Goal: Task Accomplishment & Management: Manage account settings

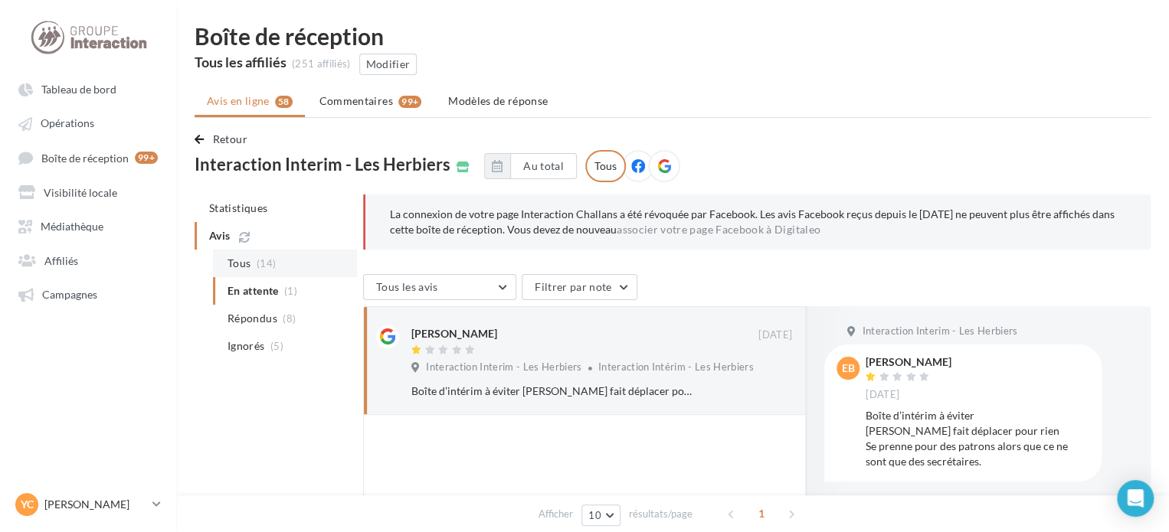
click at [244, 256] on span "Tous" at bounding box center [238, 263] width 23 height 15
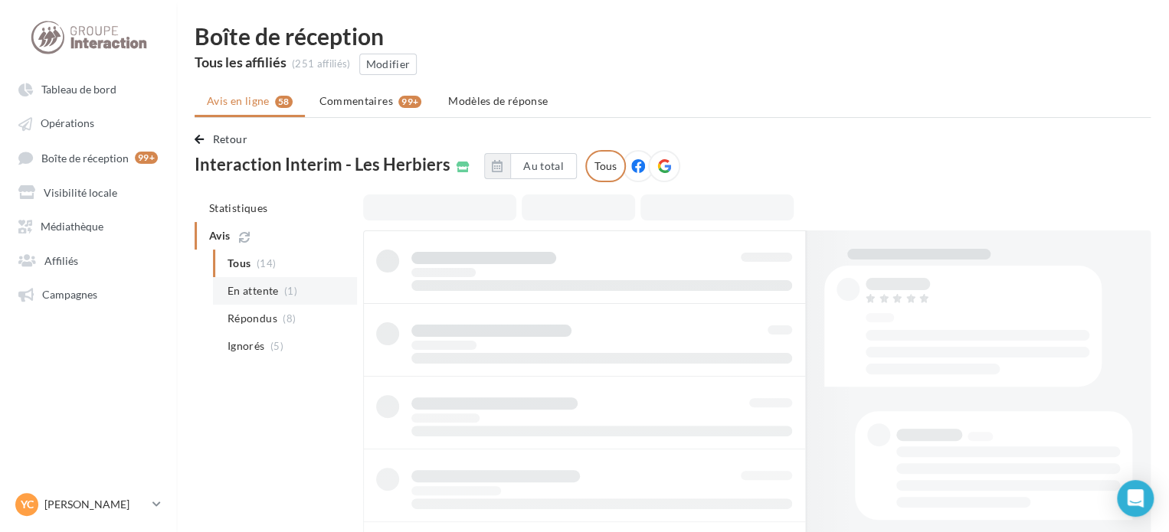
click at [273, 283] on span "En attente" at bounding box center [252, 290] width 51 height 15
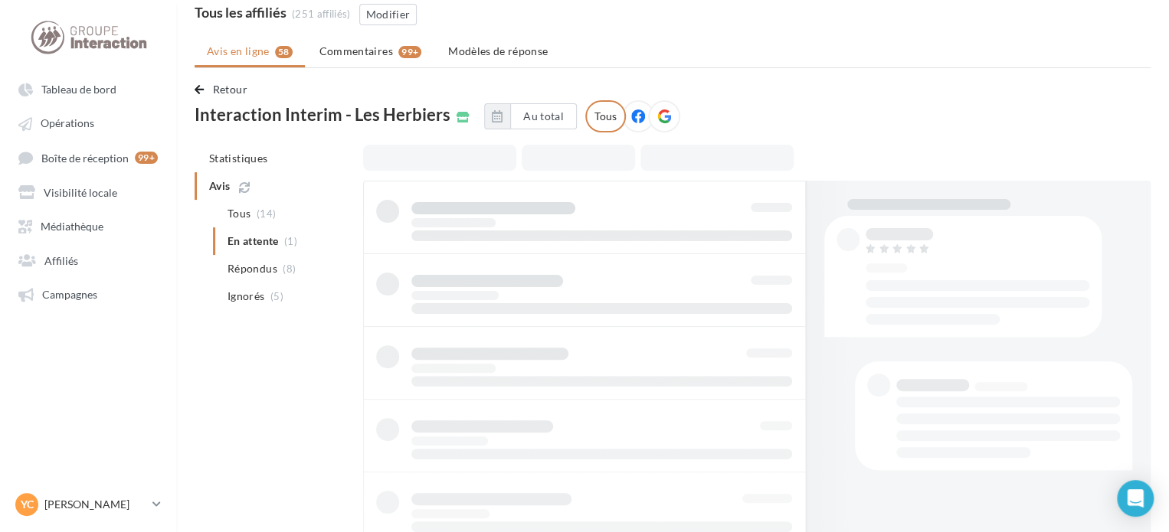
scroll to position [77, 0]
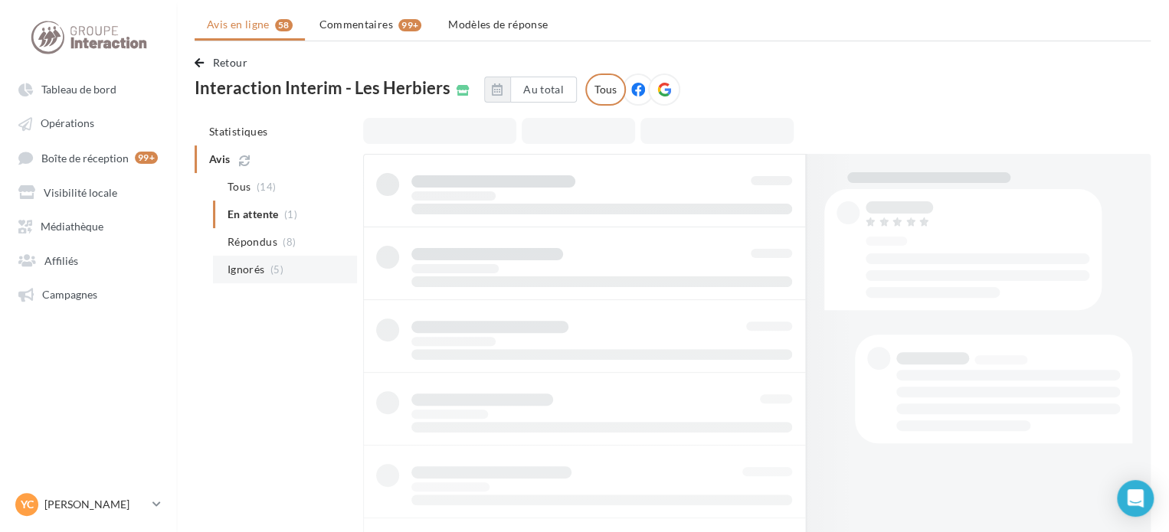
click at [263, 278] on li "Ignorés (5)" at bounding box center [285, 270] width 144 height 28
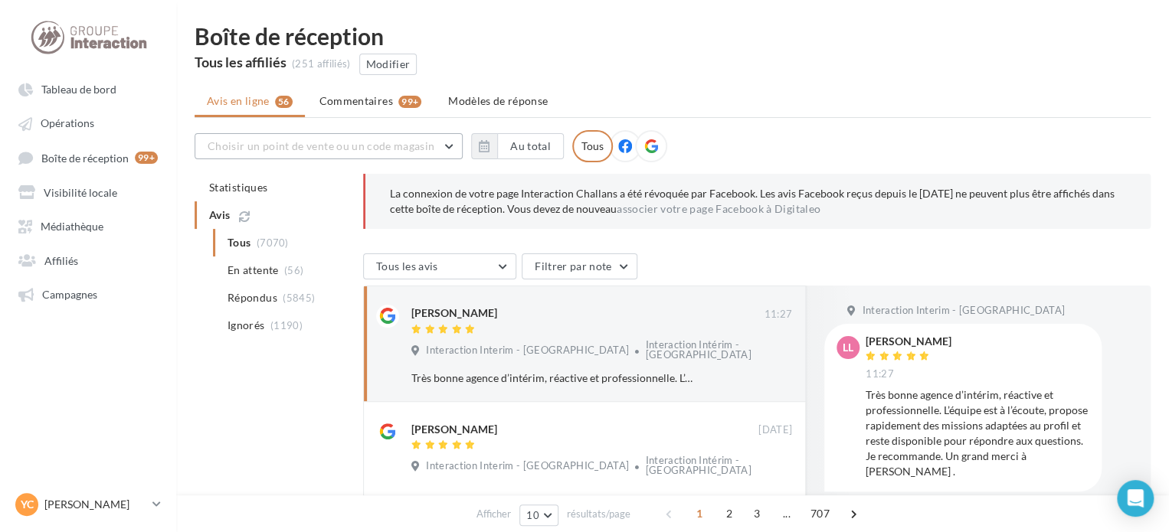
click at [408, 149] on span "Choisir un point de vente ou un code magasin" at bounding box center [321, 145] width 227 height 13
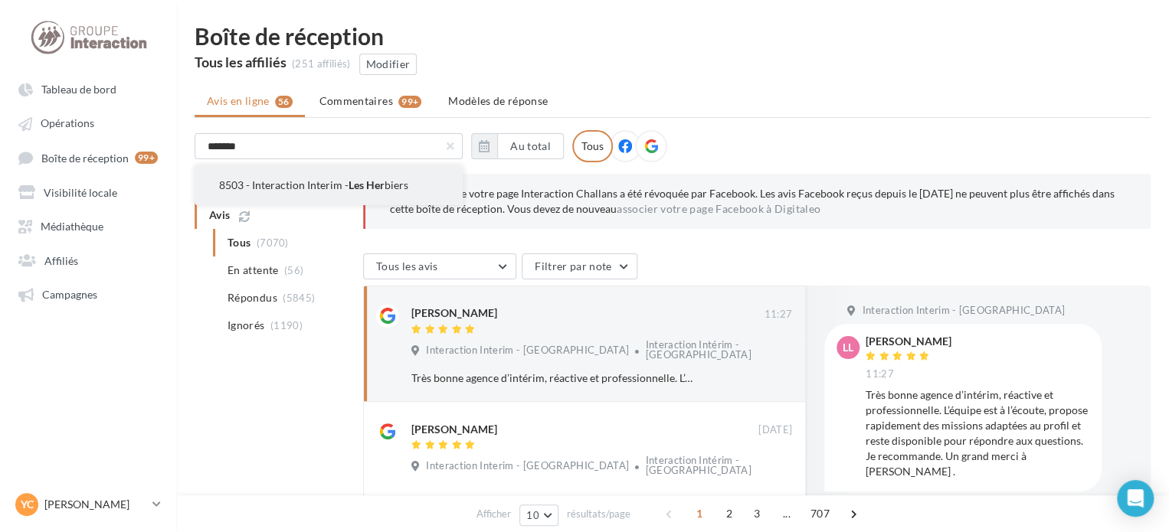
type input "*******"
click at [402, 166] on button "8503 - Interaction Interim - Les Her biers" at bounding box center [328, 185] width 268 height 40
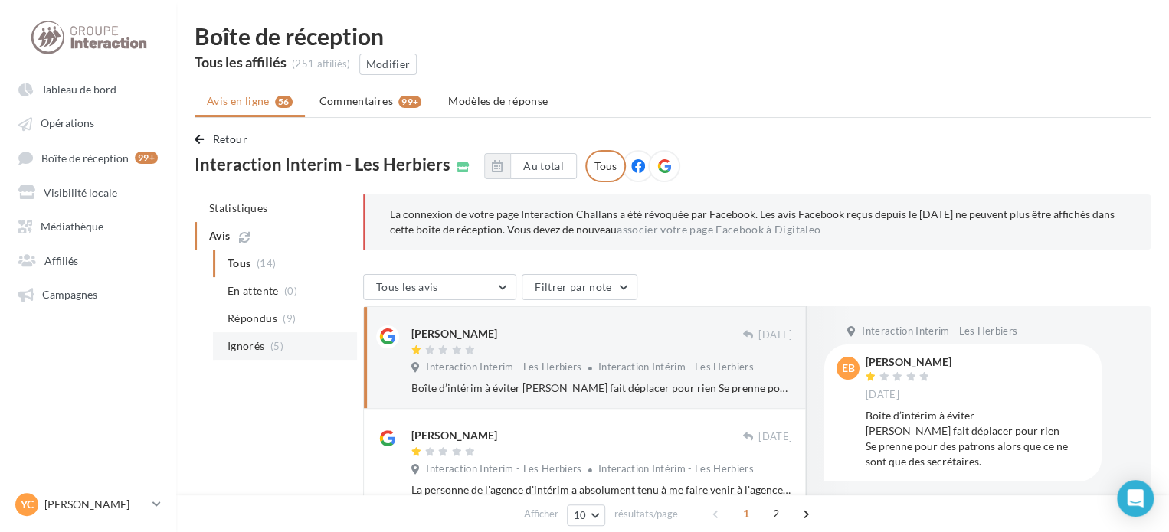
click at [266, 339] on li "Ignorés (5)" at bounding box center [285, 346] width 144 height 28
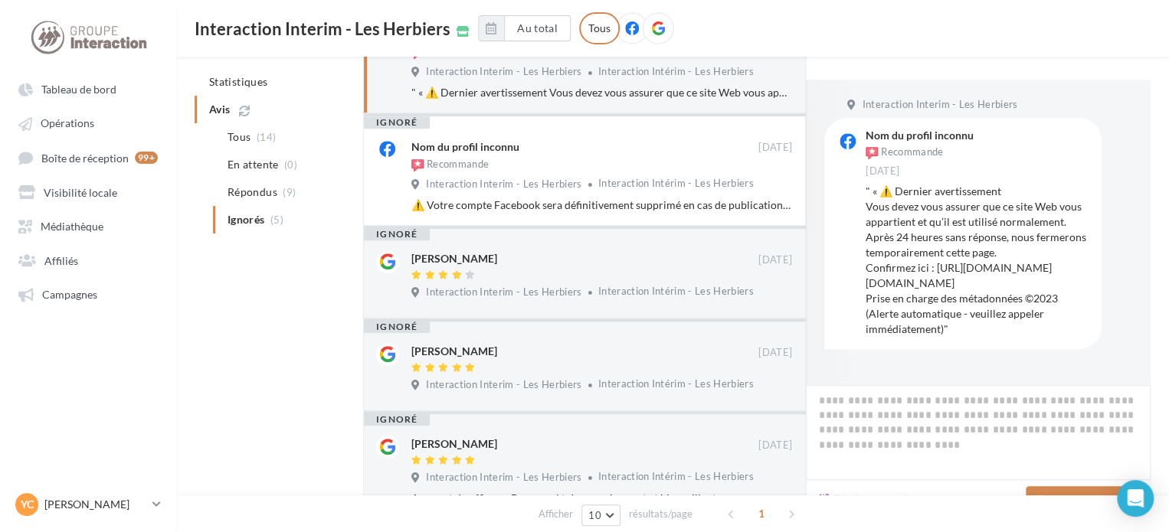
scroll to position [374, 0]
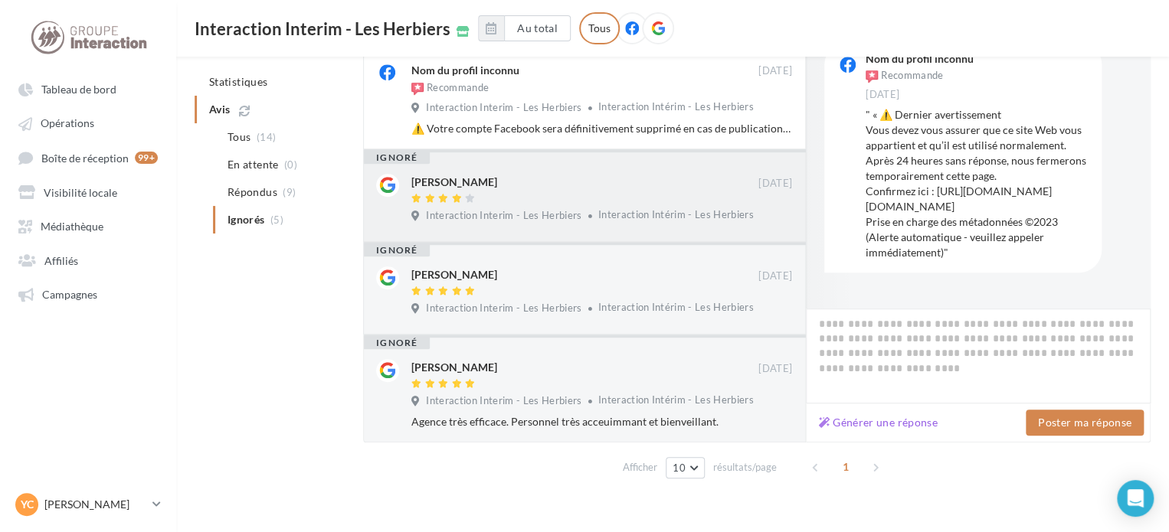
click at [629, 209] on span "Interaction Intérim - Les Herbiers" at bounding box center [675, 214] width 155 height 12
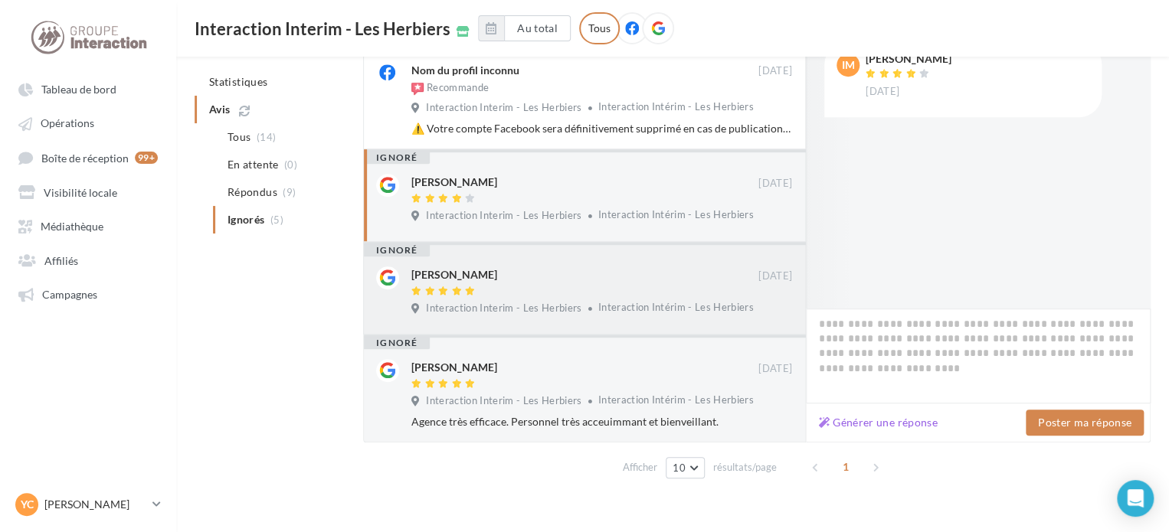
click at [631, 278] on div "[PERSON_NAME]" at bounding box center [584, 274] width 347 height 16
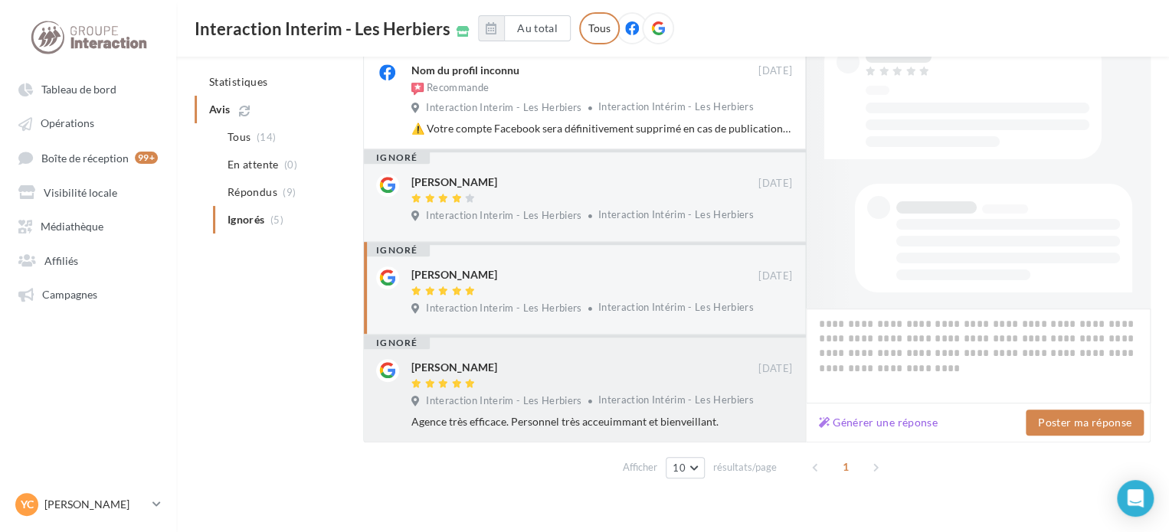
click at [593, 382] on div at bounding box center [584, 384] width 347 height 13
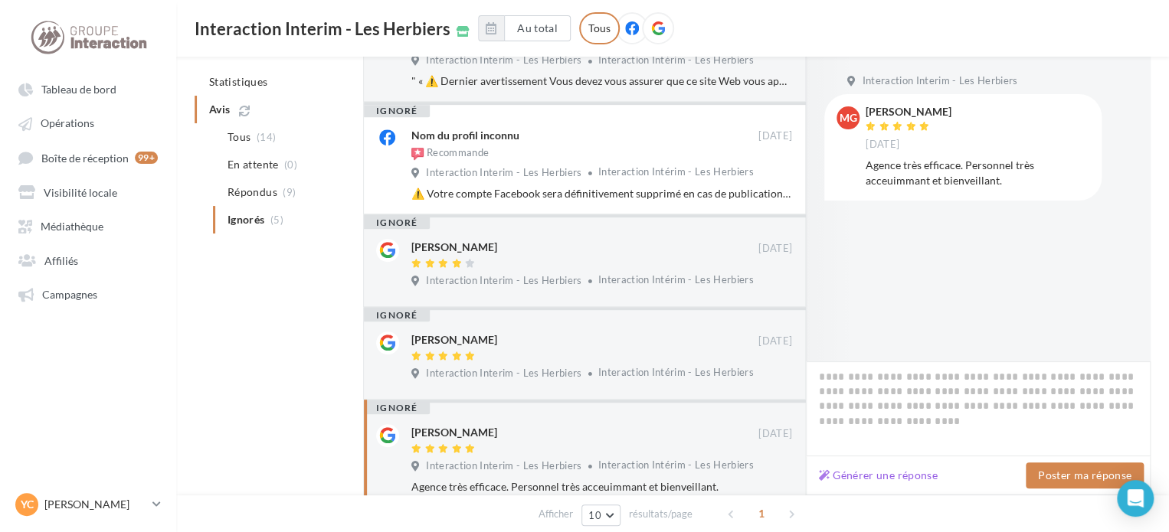
scroll to position [221, 0]
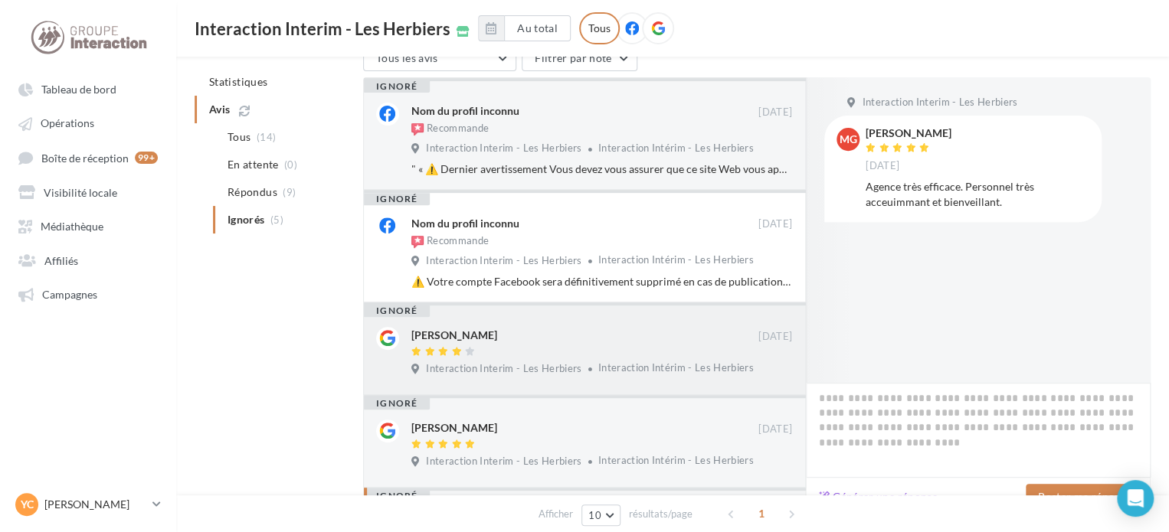
click at [479, 340] on div "[PERSON_NAME]" at bounding box center [454, 335] width 86 height 15
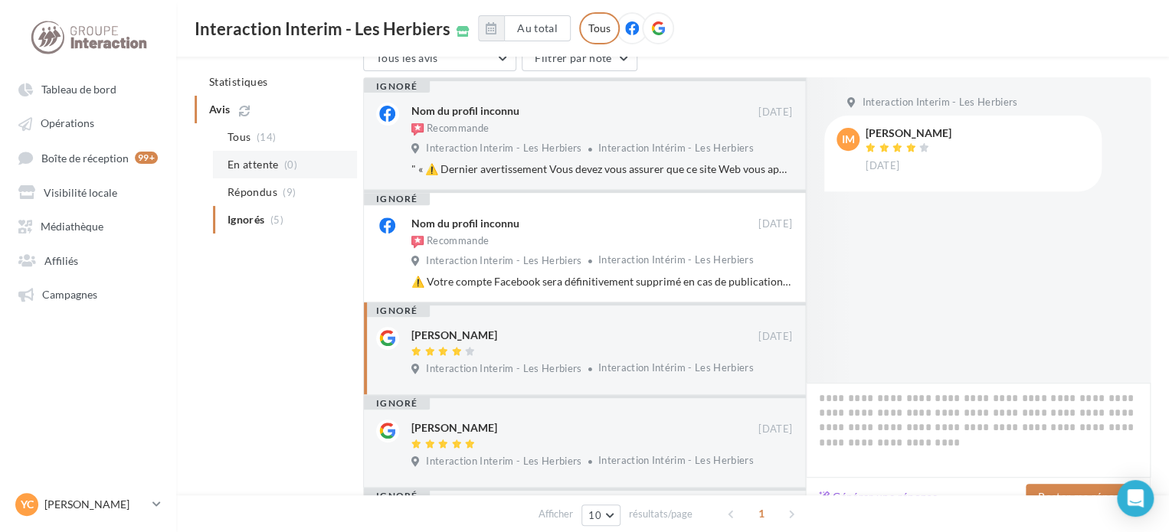
click at [274, 155] on li "En attente (0)" at bounding box center [285, 165] width 144 height 28
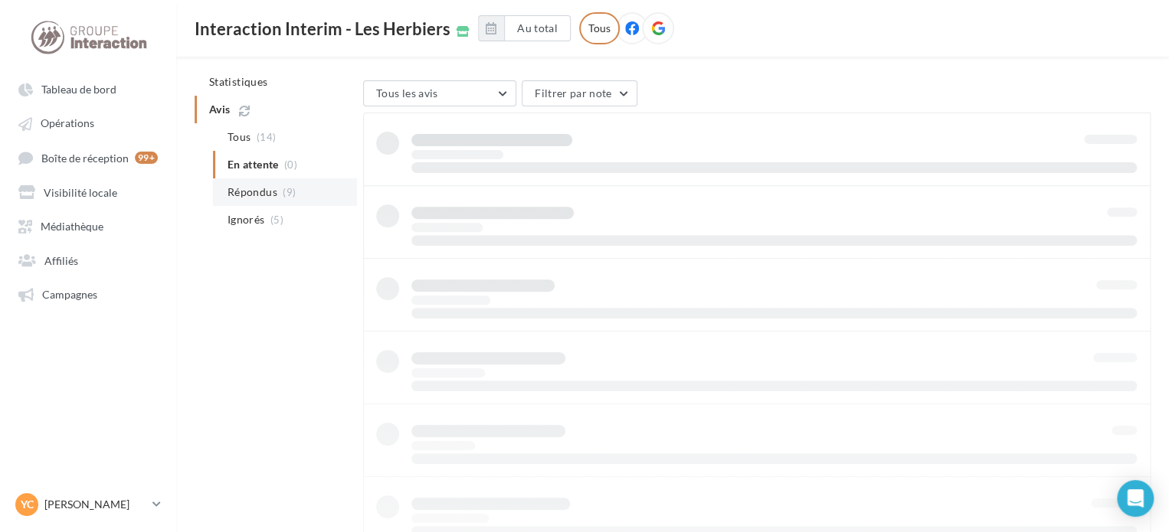
click at [310, 184] on div "Tous (14) En attente (0) Répondus (9) Ignorés (5)" at bounding box center [275, 178] width 162 height 110
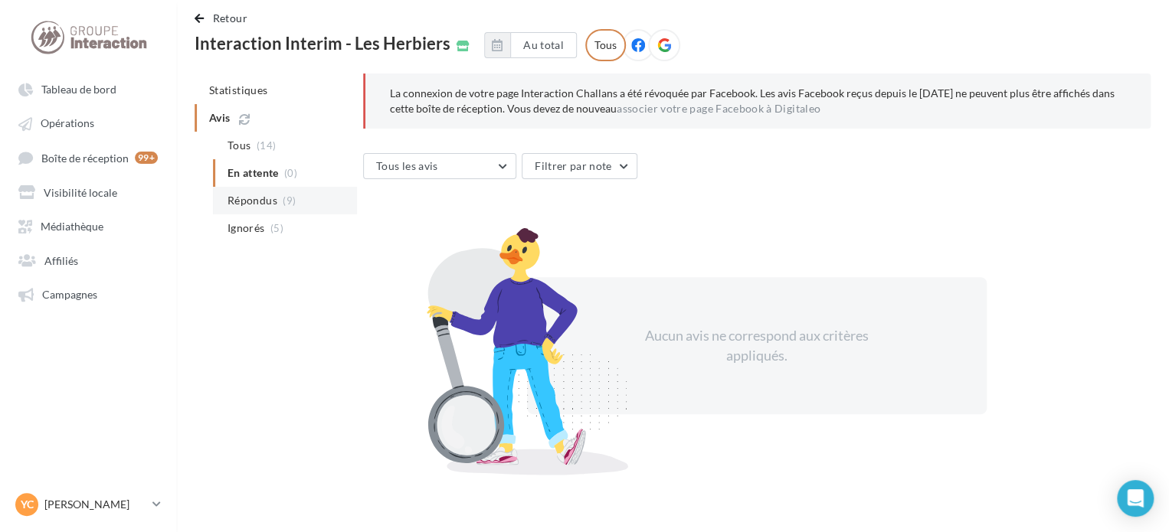
click at [254, 198] on span "Répondus" at bounding box center [252, 200] width 50 height 15
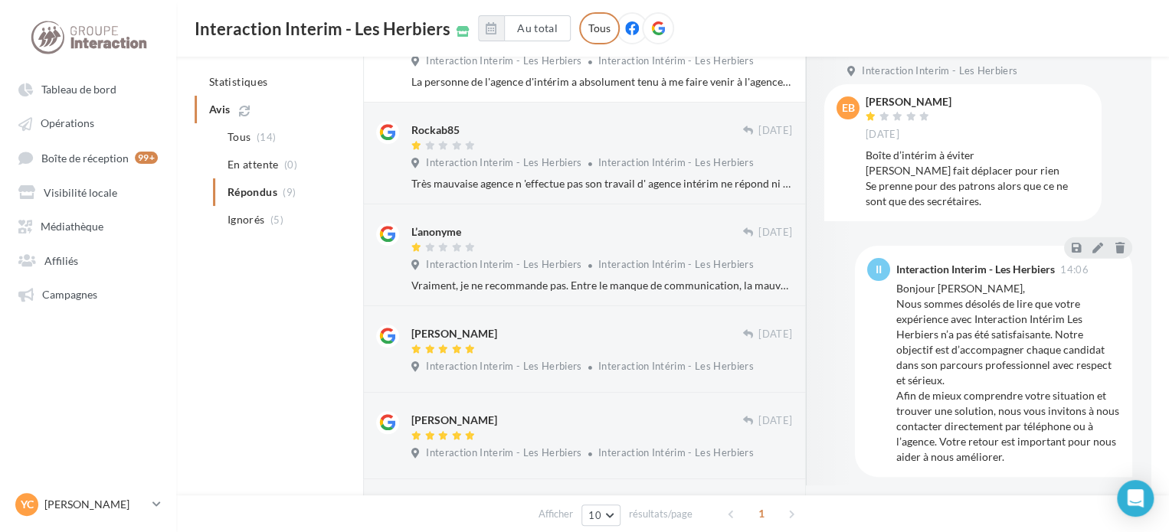
scroll to position [427, 0]
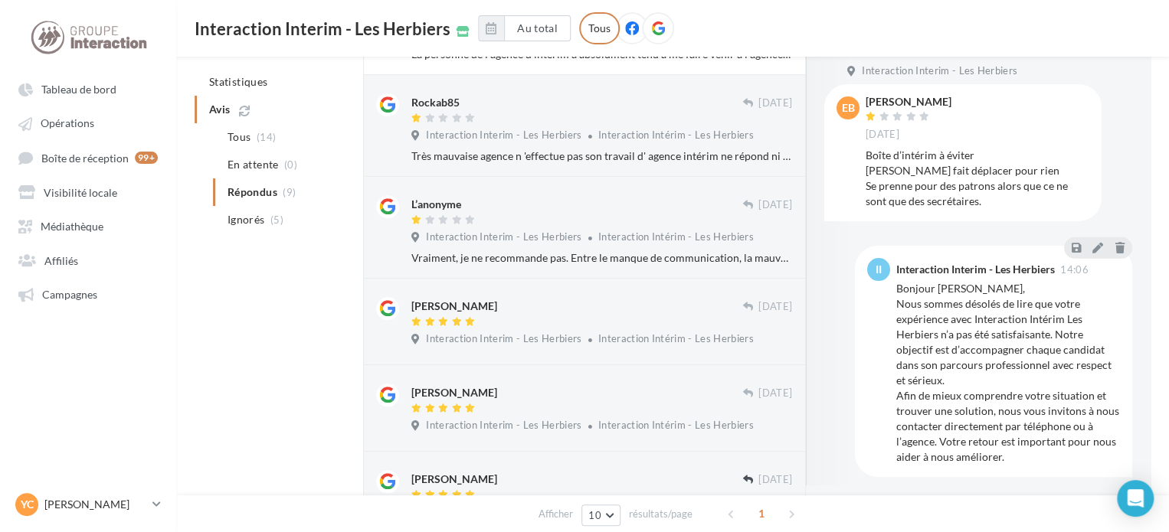
click at [1048, 147] on div "[PERSON_NAME] [DATE] Boîte d’intérim à éviter [PERSON_NAME] fait déplacer pour …" at bounding box center [977, 152] width 224 height 113
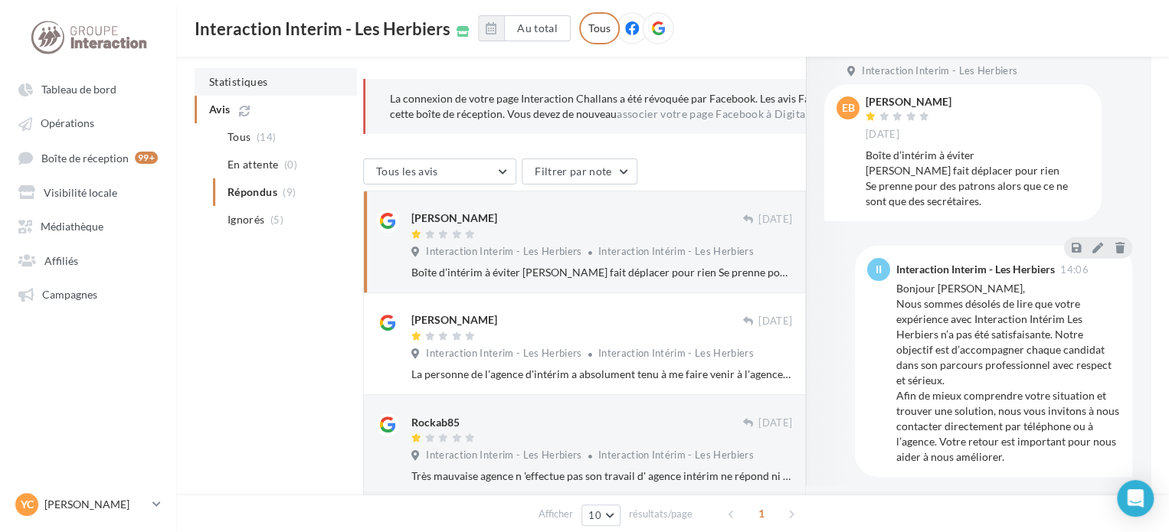
scroll to position [0, 0]
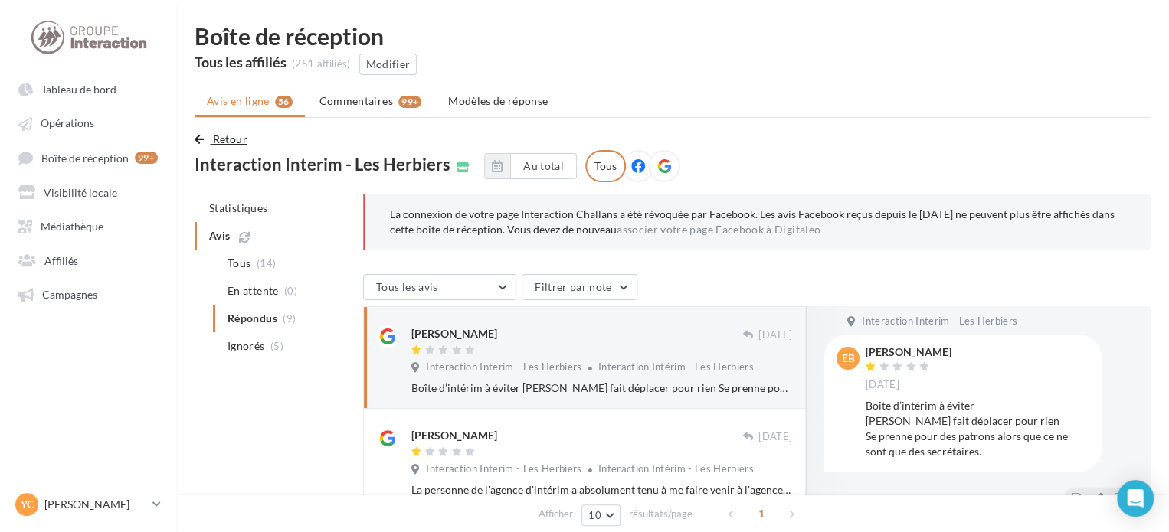
click at [217, 134] on span "Retour" at bounding box center [230, 138] width 34 height 13
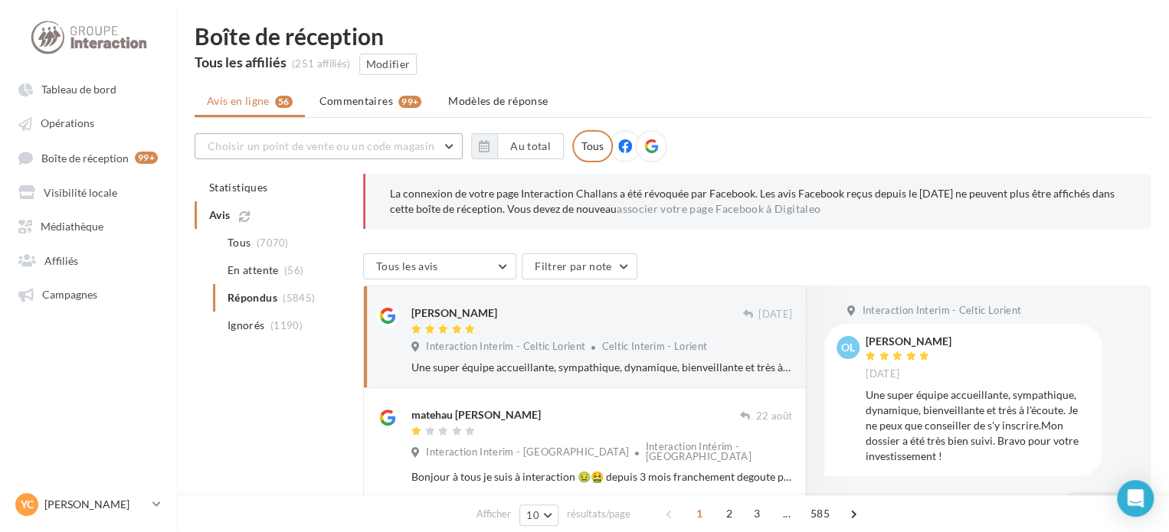
click at [268, 145] on span "Choisir un point de vente ou un code magasin" at bounding box center [321, 145] width 227 height 13
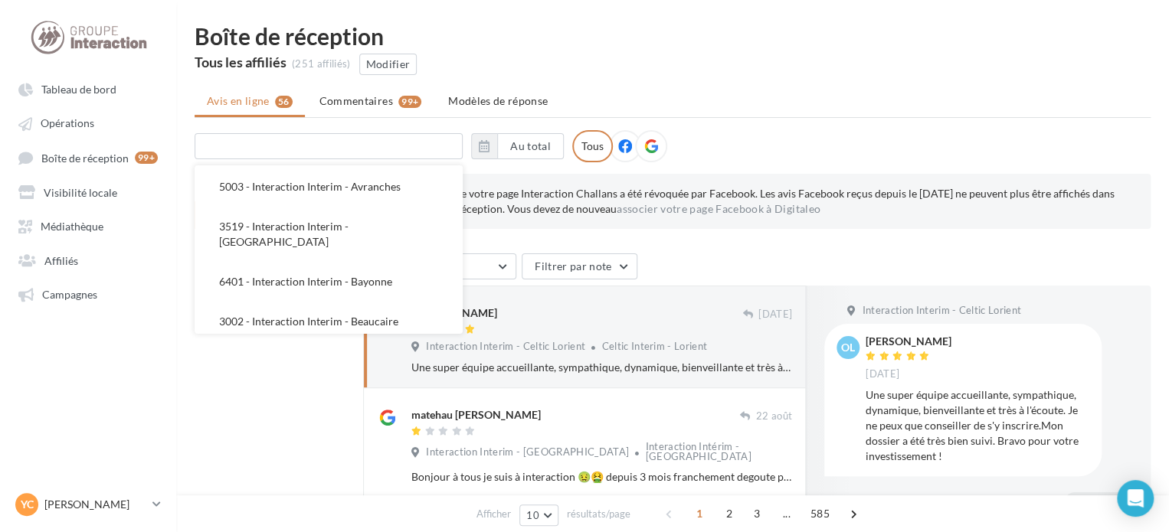
scroll to position [2067, 0]
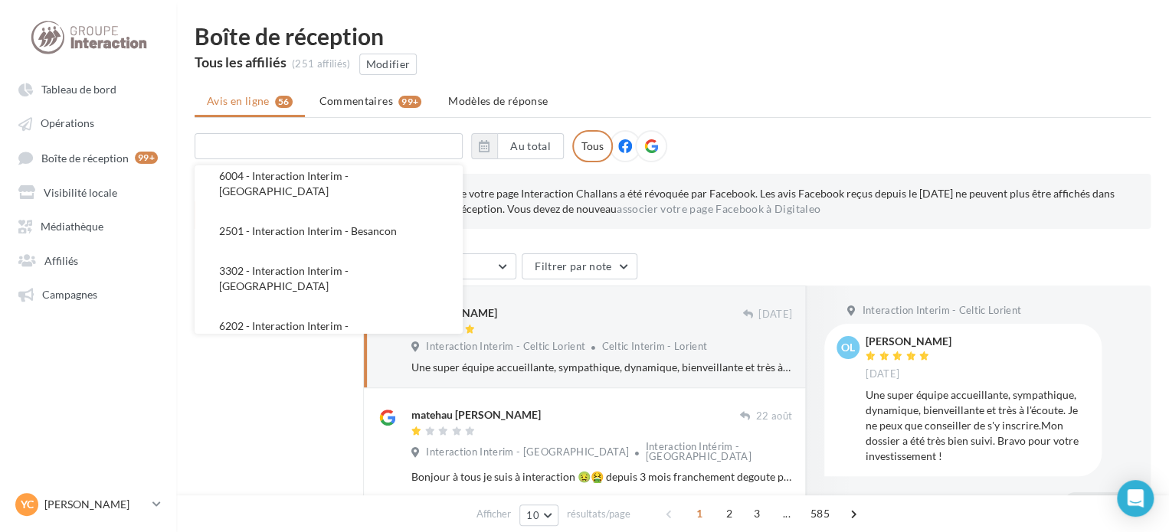
click at [338, 374] on span "1801 - Interaction Interim - [GEOGRAPHIC_DATA]" at bounding box center [283, 388] width 129 height 28
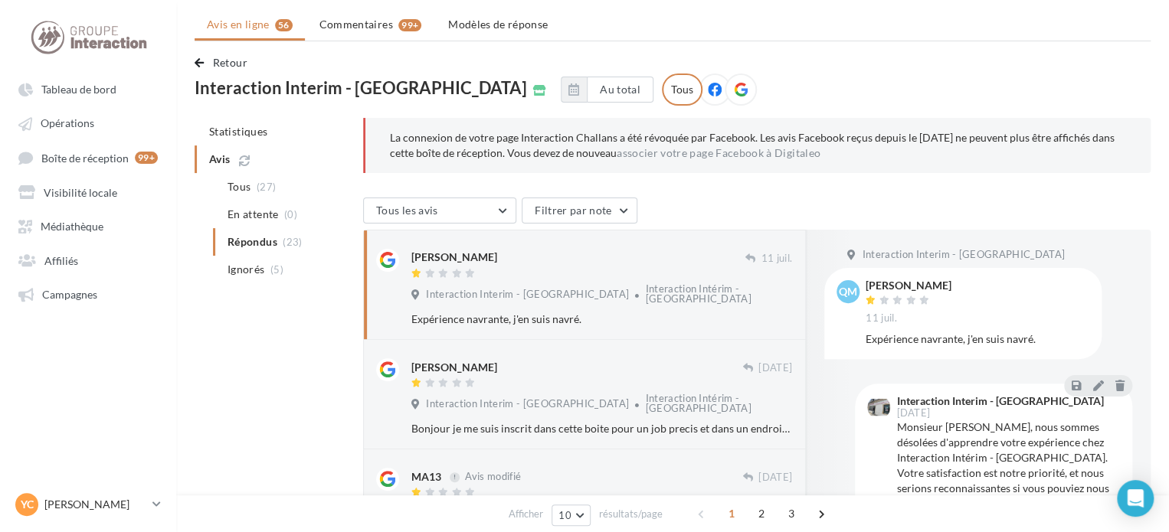
scroll to position [0, 0]
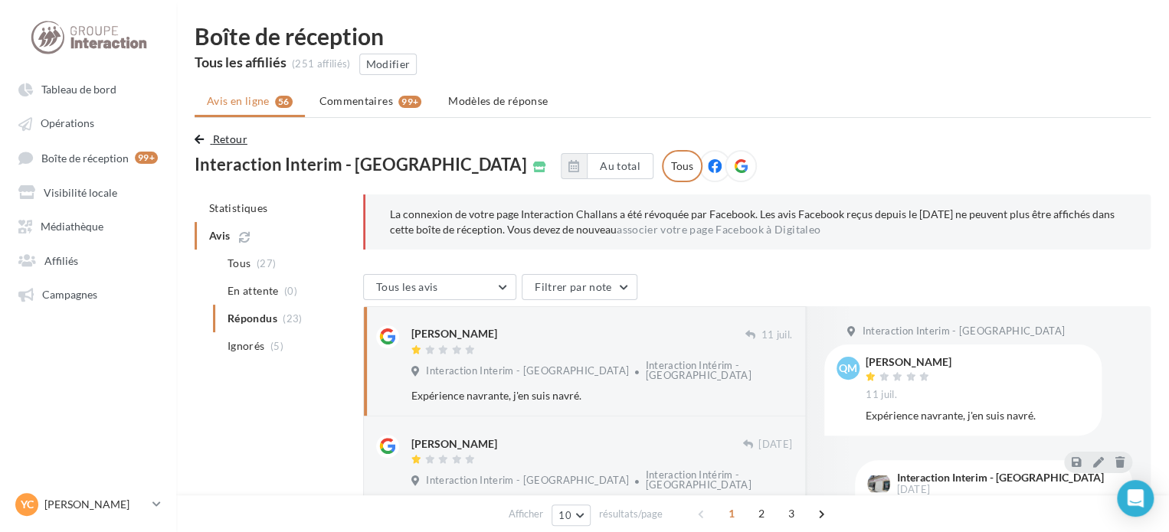
click at [225, 134] on span "Retour" at bounding box center [230, 138] width 34 height 13
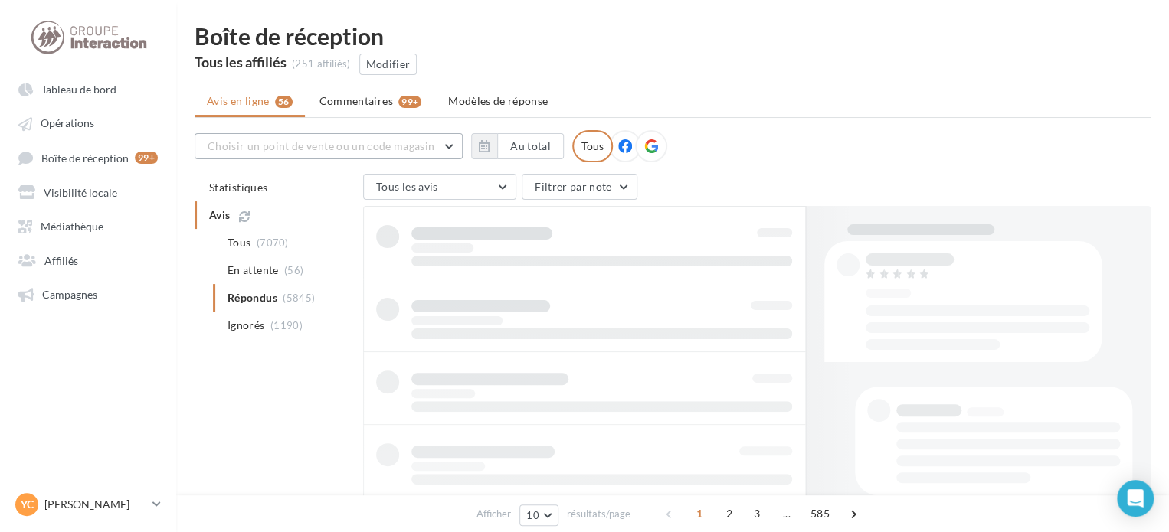
click at [282, 145] on span "Choisir un point de vente ou un code magasin" at bounding box center [321, 145] width 227 height 13
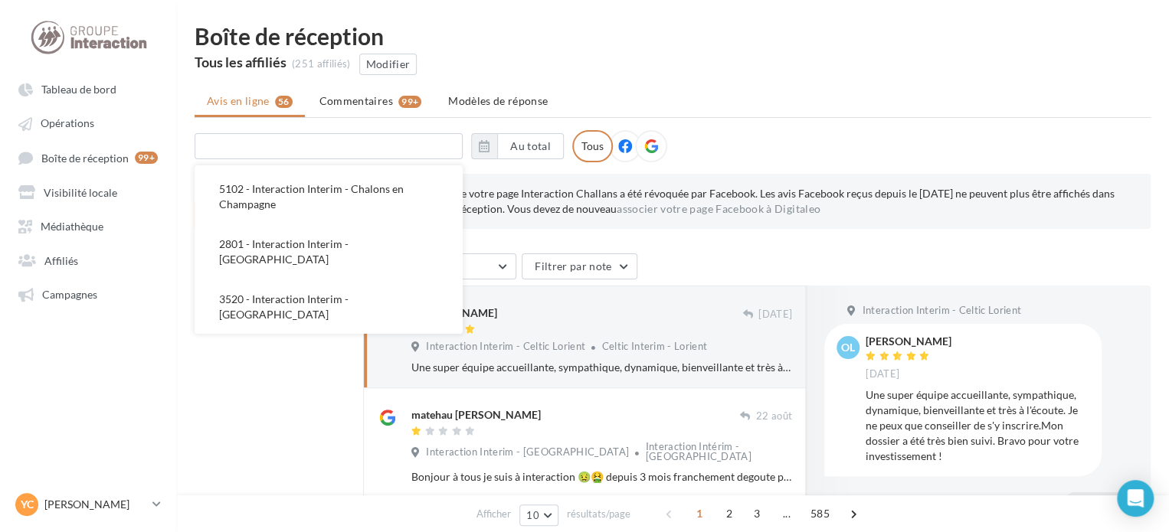
scroll to position [3063, 0]
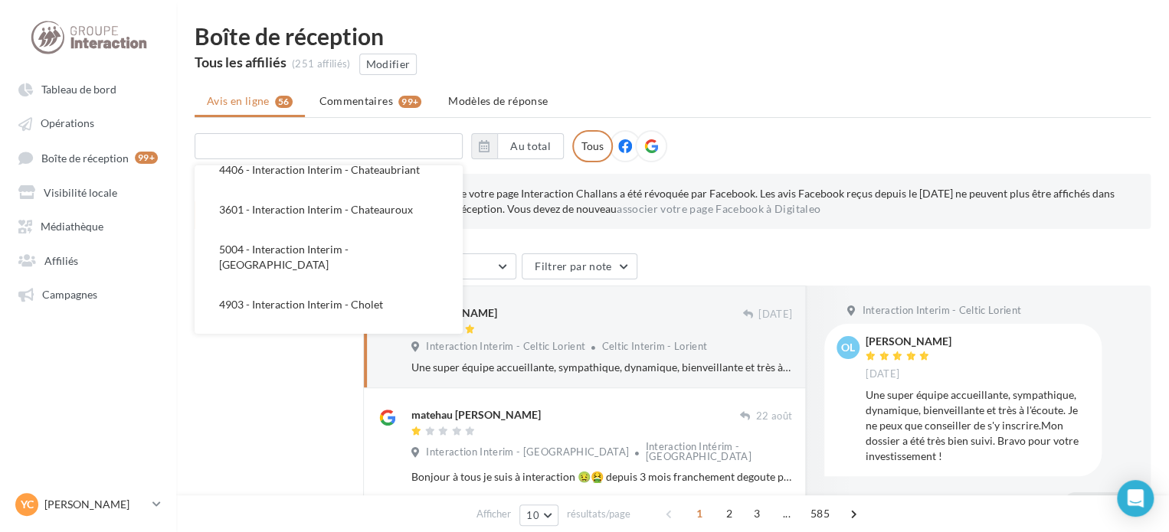
click at [356, 457] on span "3106 - Interaction Interim - DAX" at bounding box center [296, 463] width 155 height 13
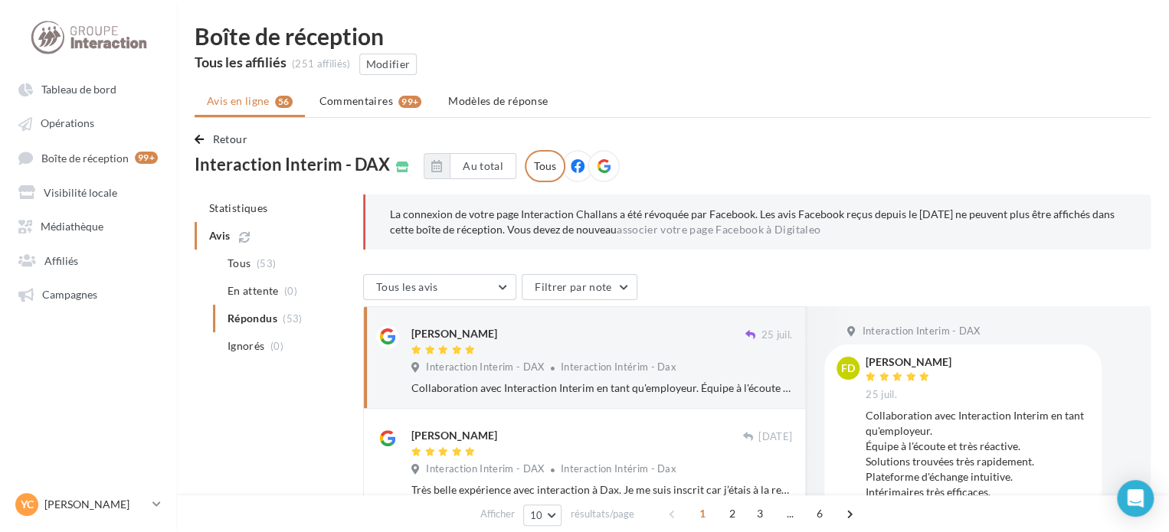
click at [224, 137] on span "Retour" at bounding box center [230, 138] width 34 height 13
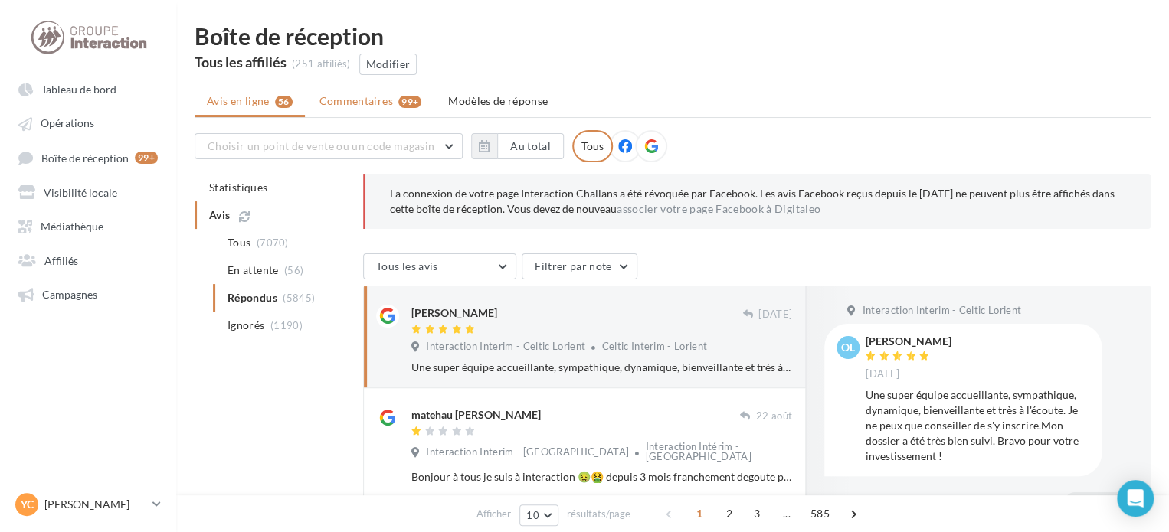
click at [380, 93] on span "Commentaires" at bounding box center [356, 100] width 74 height 15
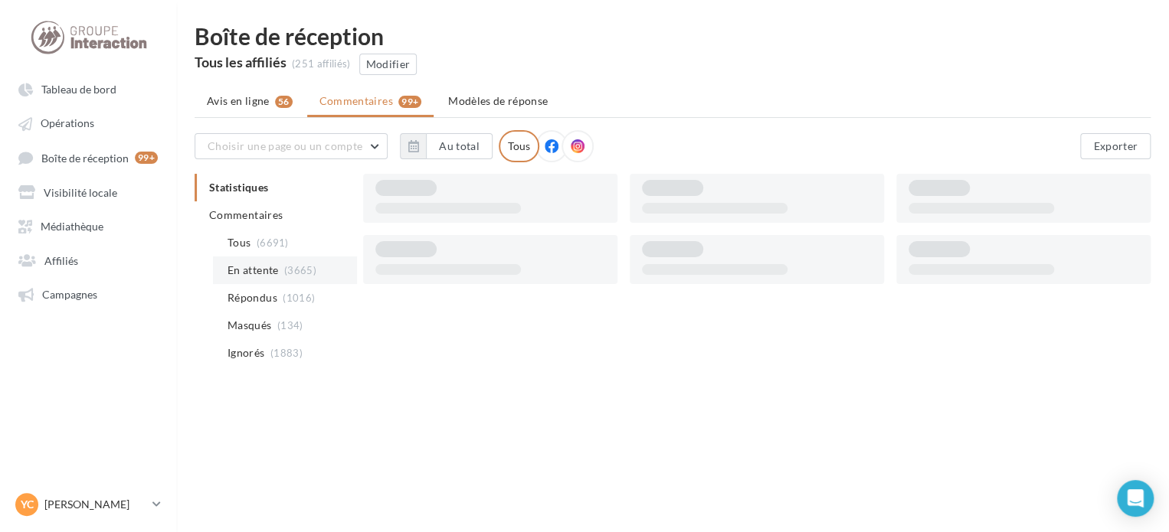
click at [281, 272] on li "En attente (3665)" at bounding box center [285, 271] width 144 height 28
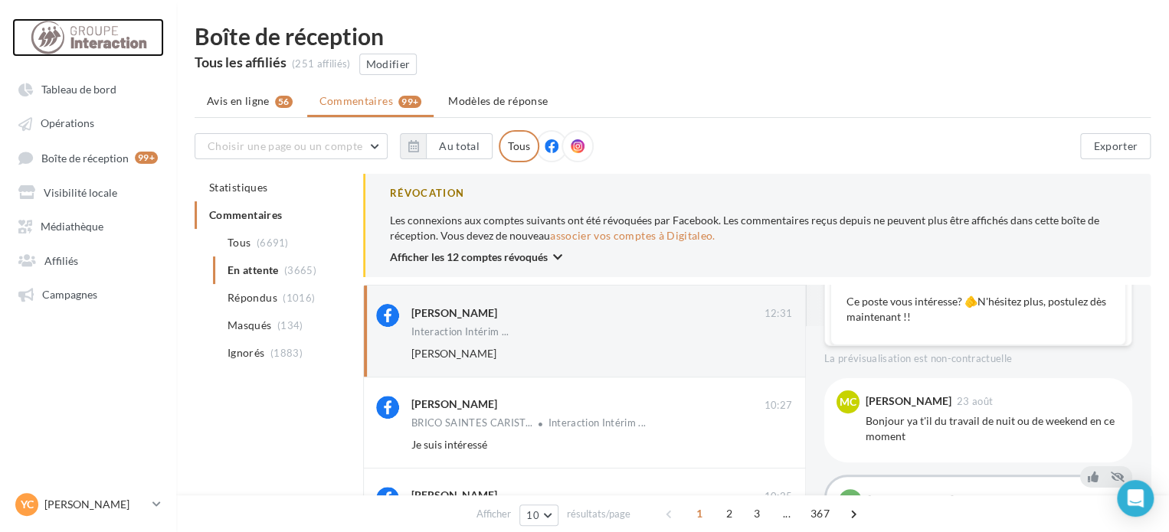
click at [88, 36] on div at bounding box center [88, 37] width 123 height 38
